Goal: Navigation & Orientation: Find specific page/section

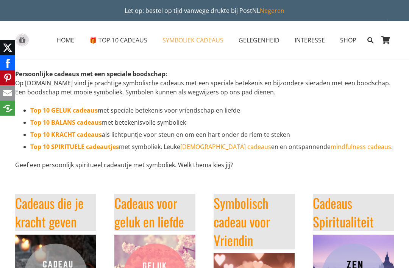
scroll to position [30, 0]
click at [90, 133] on strong "Top 10 KRACHT cadeaus" at bounding box center [66, 134] width 72 height 8
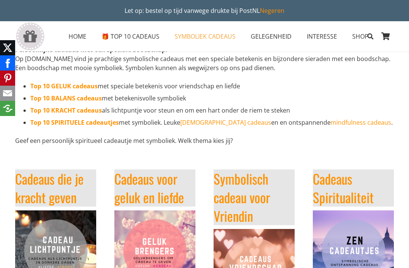
click at [92, 85] on strong "Top 10 GELUK cadeaus" at bounding box center [63, 86] width 67 height 8
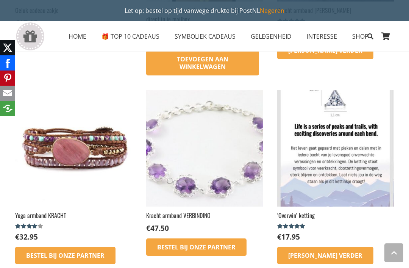
scroll to position [439, 0]
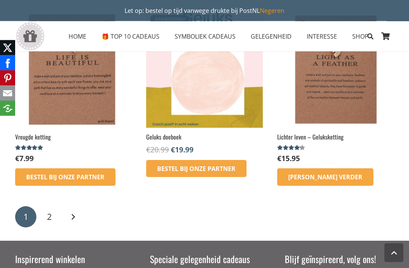
scroll to position [932, 0]
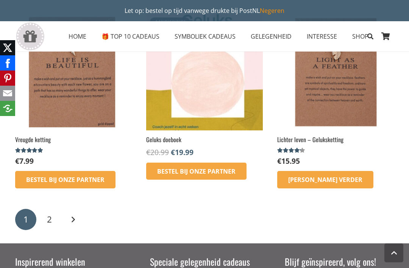
click at [55, 213] on link "2" at bounding box center [49, 219] width 21 height 21
